Goal: Task Accomplishment & Management: Use online tool/utility

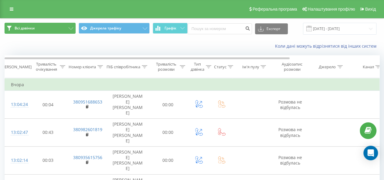
click at [55, 29] on button "Всі дзвінки" at bounding box center [40, 28] width 71 height 11
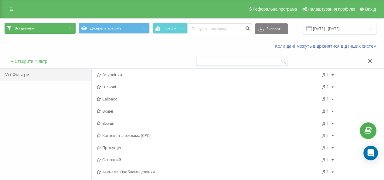
click at [55, 29] on button "Всі дзвінки" at bounding box center [40, 28] width 71 height 11
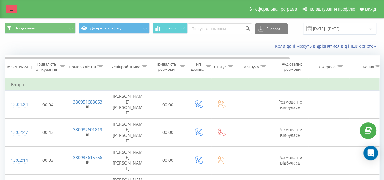
click at [16, 7] on link at bounding box center [11, 9] width 11 height 8
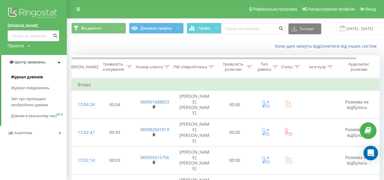
click at [46, 76] on link "Журнал дзвінків" at bounding box center [39, 77] width 56 height 11
